Goal: Check status: Check status

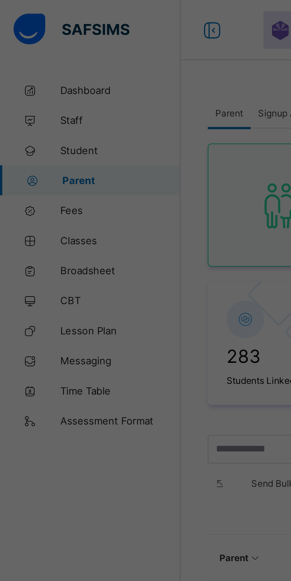
click at [38, 88] on div "× Idle Mode Due to inactivity you would be logged out to the system in the next…" at bounding box center [145, 290] width 291 height 581
click at [37, 87] on div "× Idle Mode Due to inactivity you would be logged out to the system in the next…" at bounding box center [145, 290] width 291 height 581
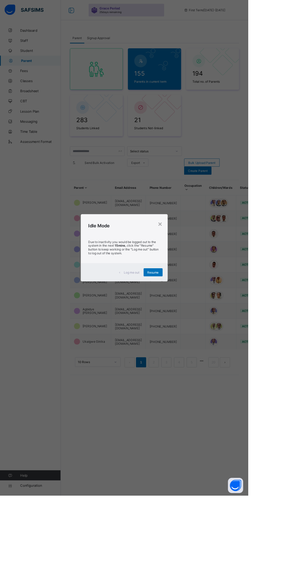
click at [107, 262] on div "× Idle Mode Due to inactivity you would be logged out to the system in the next…" at bounding box center [145, 290] width 291 height 581
click at [190, 324] on div "Resume" at bounding box center [179, 319] width 22 height 9
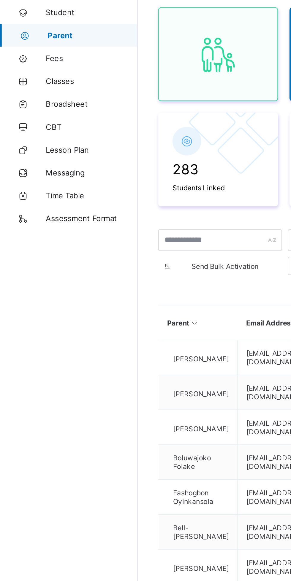
click at [37, 86] on link "Fees" at bounding box center [35, 83] width 71 height 12
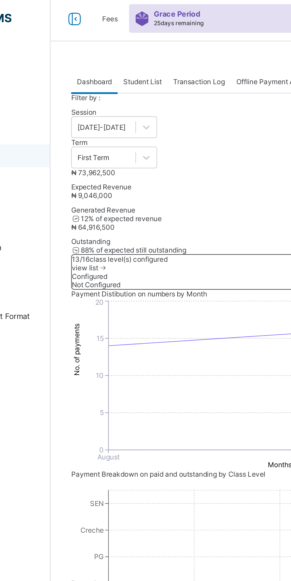
click at [122, 44] on span "Student List" at bounding box center [119, 44] width 20 height 4
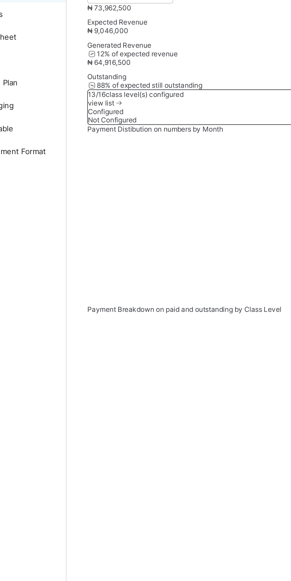
type input "*****"
